Goal: Information Seeking & Learning: Learn about a topic

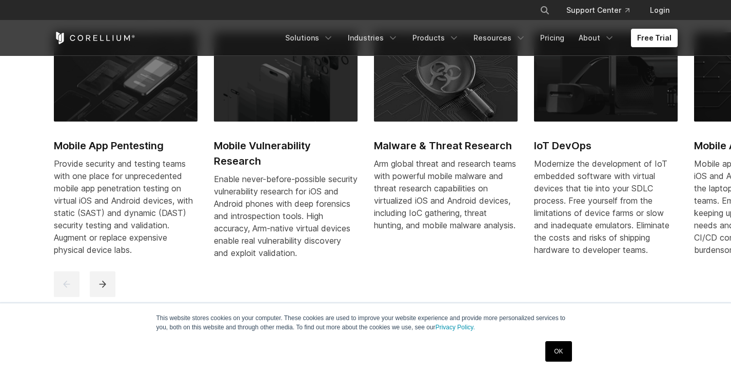
scroll to position [513, 0]
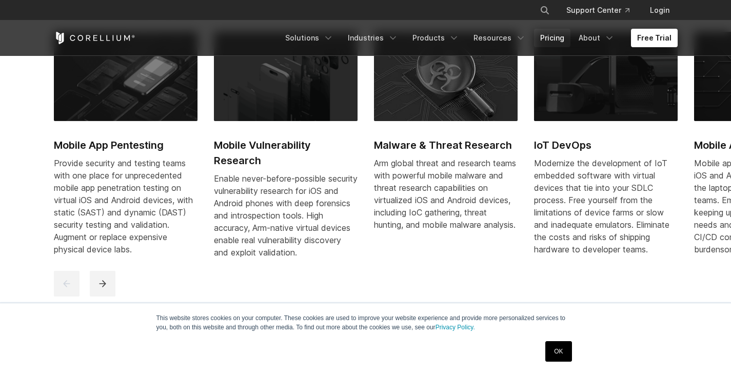
click at [563, 36] on link "Pricing" at bounding box center [552, 38] width 36 height 18
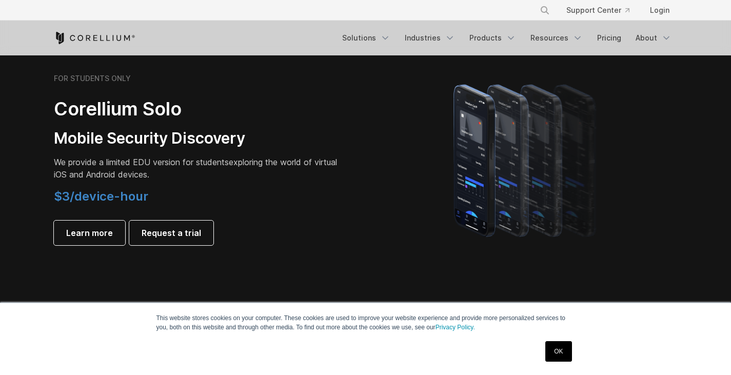
scroll to position [718, 0]
click at [99, 228] on span "Learn more" at bounding box center [89, 232] width 47 height 12
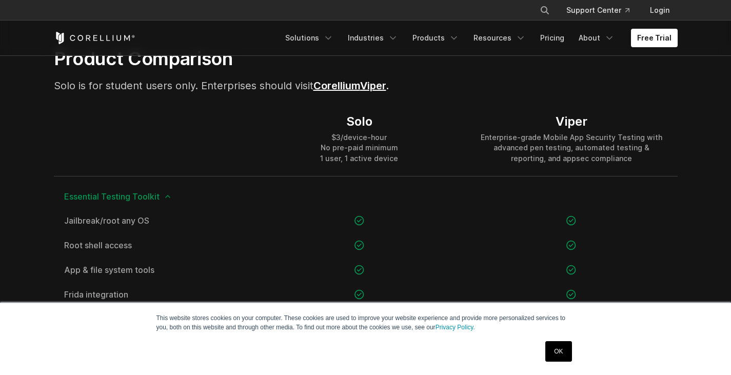
scroll to position [667, 0]
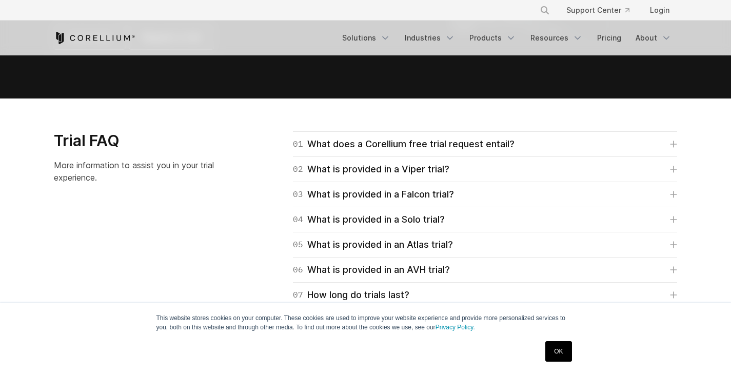
scroll to position [1488, 0]
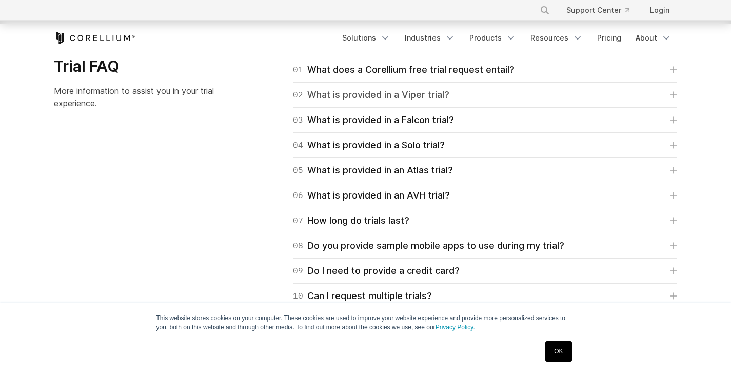
click at [394, 100] on div "02 What is provided in a Viper trial?" at bounding box center [371, 95] width 156 height 14
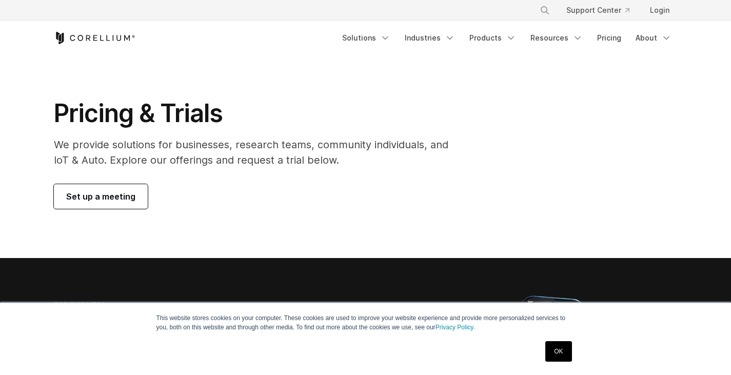
scroll to position [0, 0]
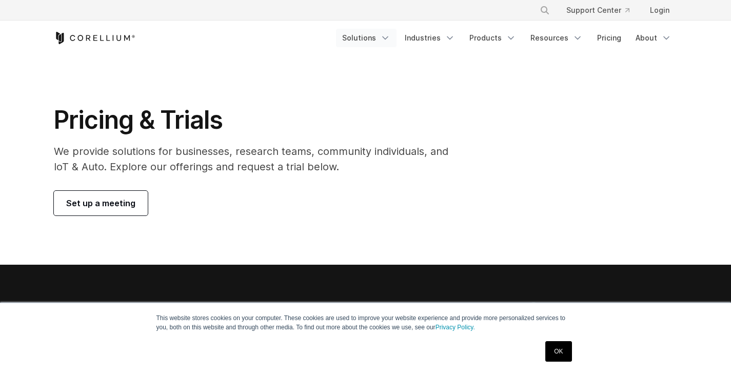
click at [369, 38] on link "Solutions" at bounding box center [366, 38] width 61 height 18
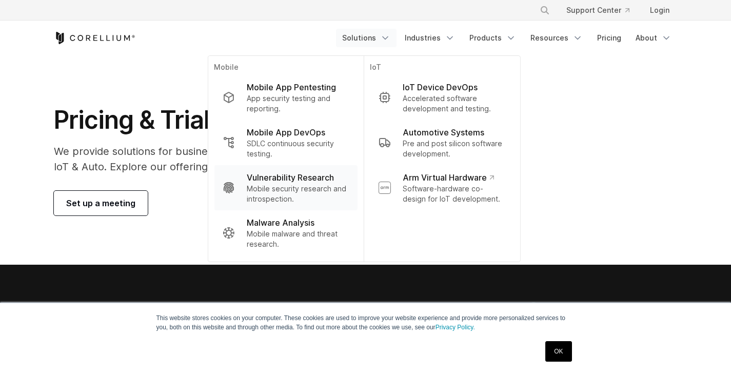
click at [319, 190] on p "Mobile security research and introspection." at bounding box center [298, 194] width 102 height 21
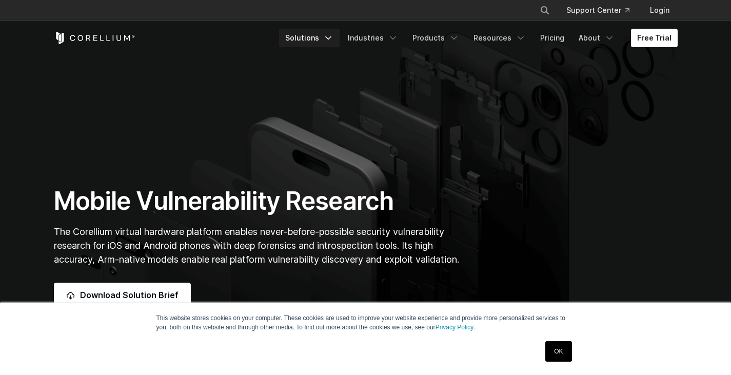
click at [324, 37] on link "Solutions" at bounding box center [309, 38] width 61 height 18
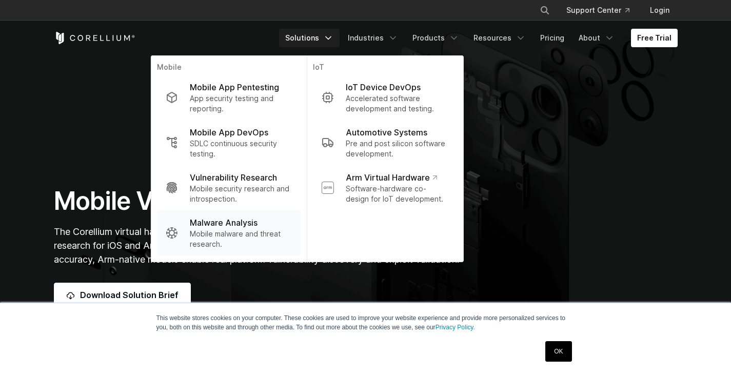
click at [248, 224] on p "Malware Analysis" at bounding box center [224, 223] width 68 height 12
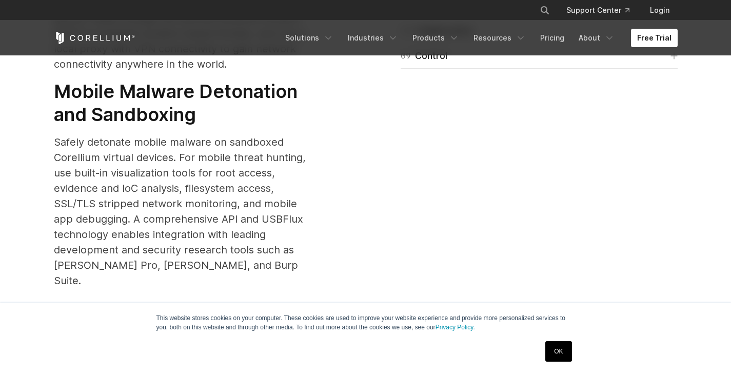
scroll to position [1796, 0]
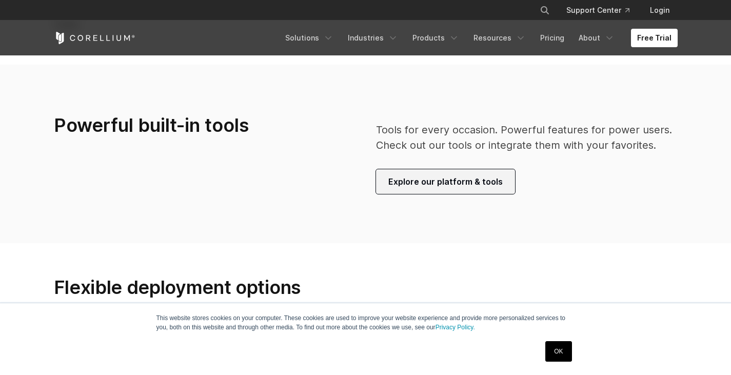
click at [487, 175] on span "Explore our platform & tools" at bounding box center [445, 181] width 114 height 12
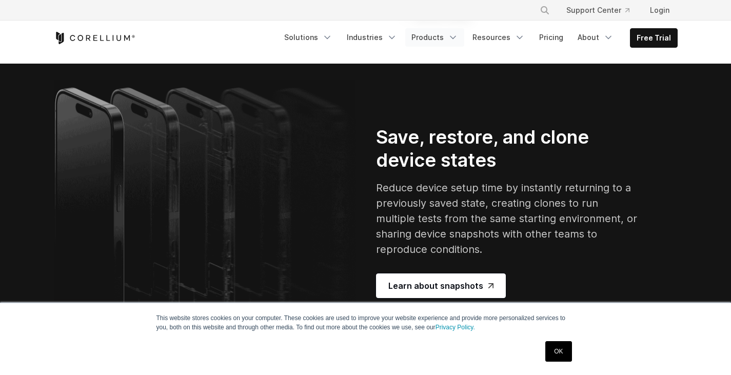
scroll to position [1898, 0]
click at [552, 38] on link "Pricing" at bounding box center [551, 37] width 36 height 18
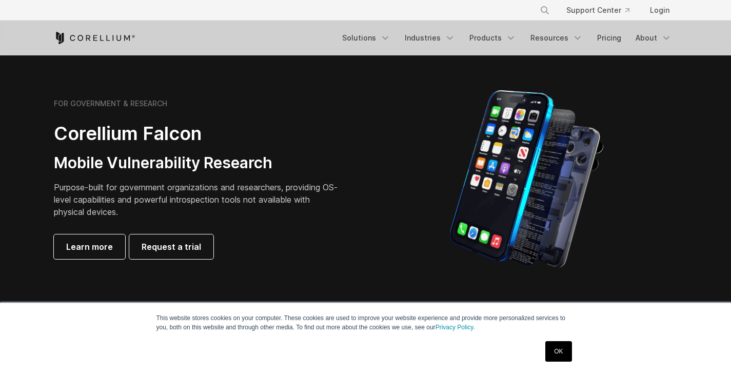
scroll to position [513, 0]
